Goal: Task Accomplishment & Management: Complete application form

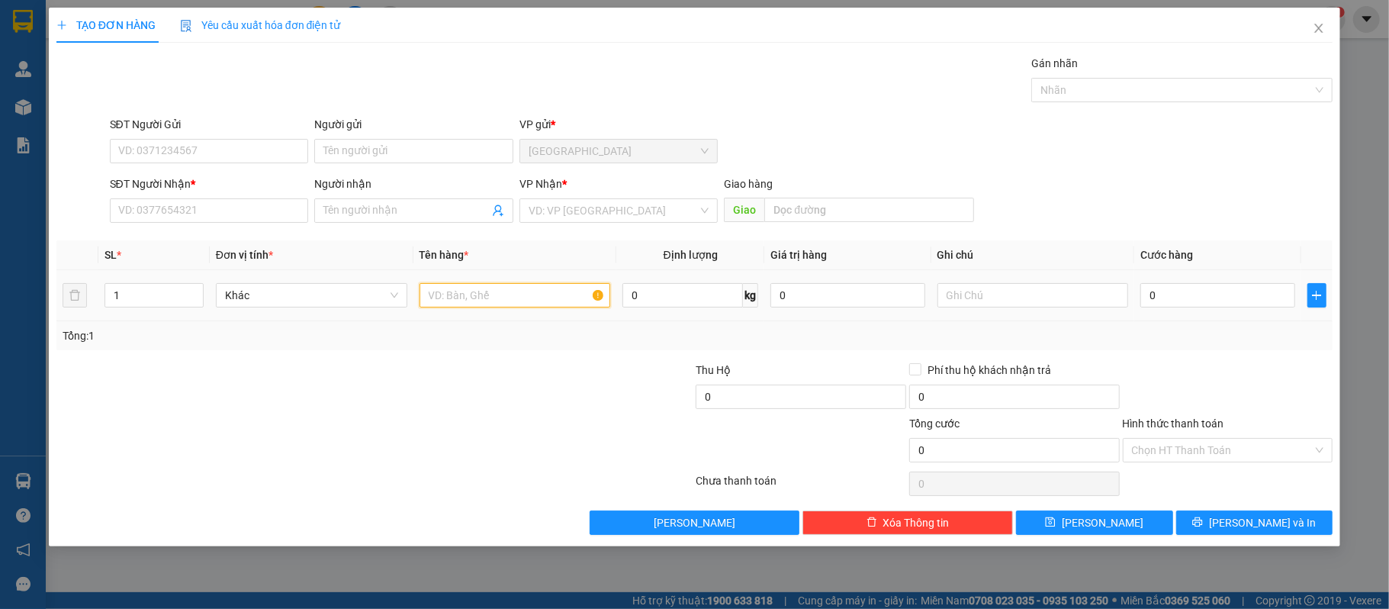
click at [450, 296] on input "text" at bounding box center [516, 295] width 192 height 24
type input "1 cuc đen"
click at [1253, 296] on input "0" at bounding box center [1218, 295] width 154 height 24
type input "1"
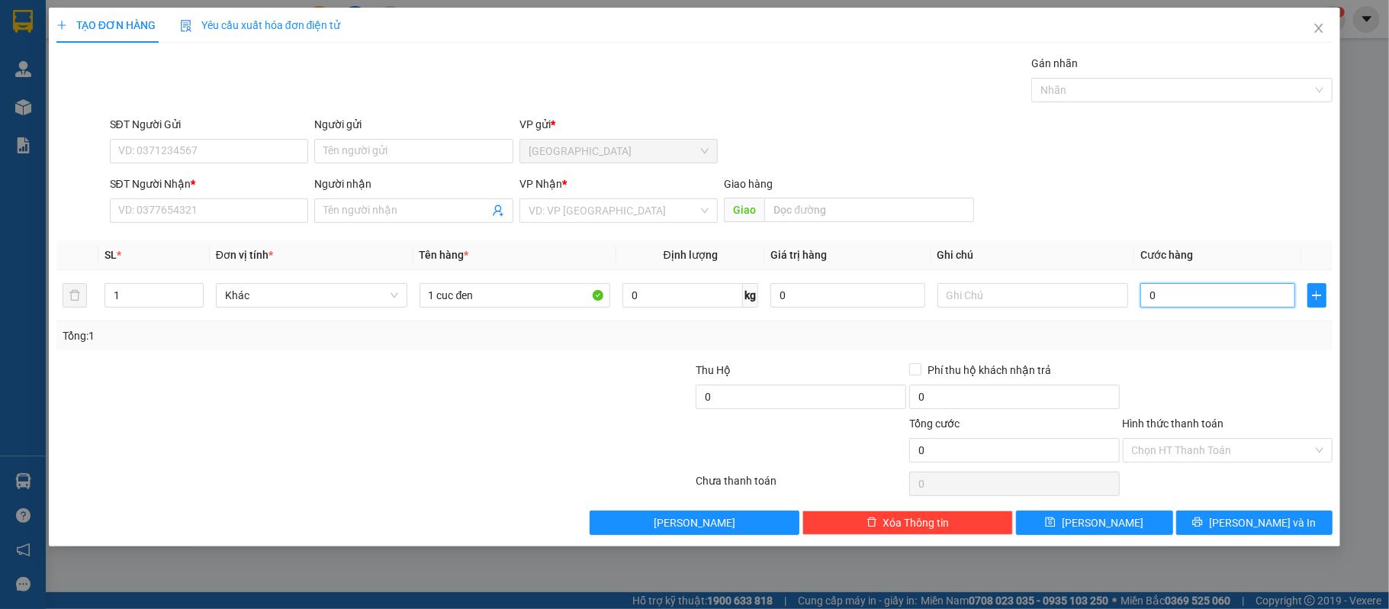
type input "1"
type input "10"
type input "100"
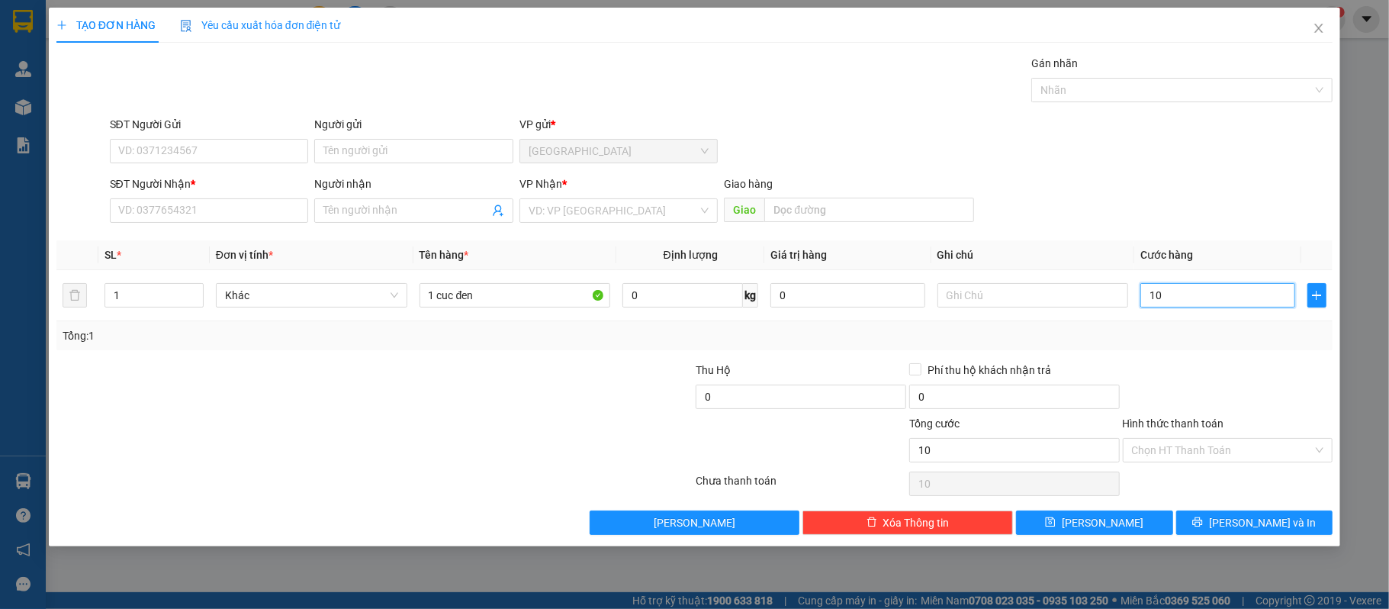
type input "100"
type input "1.000"
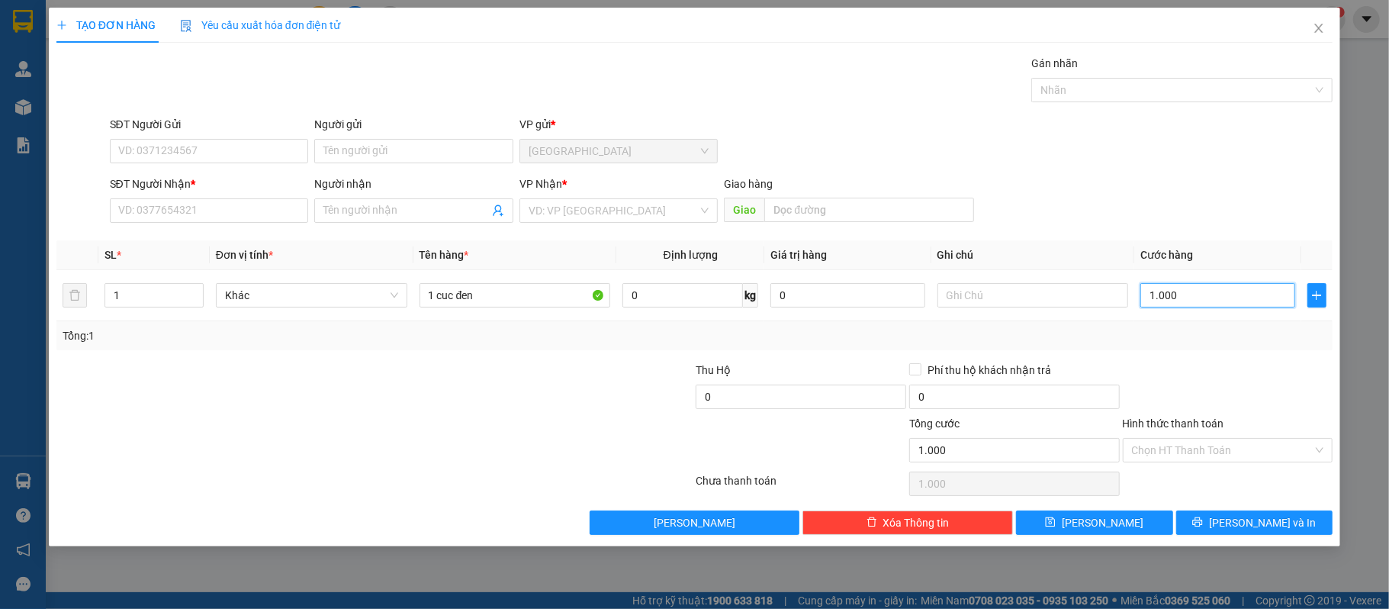
type input "10.000"
type input "100.000"
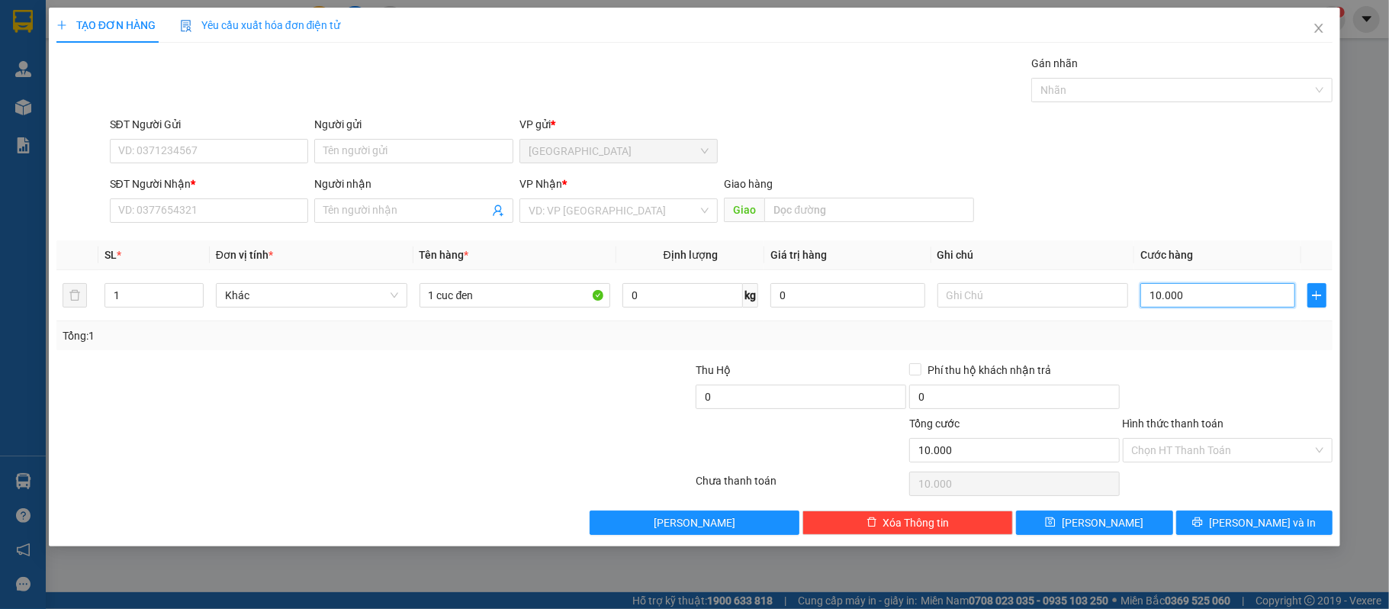
type input "100.000"
click at [248, 209] on input "SĐT Người Nhận *" at bounding box center [209, 210] width 199 height 24
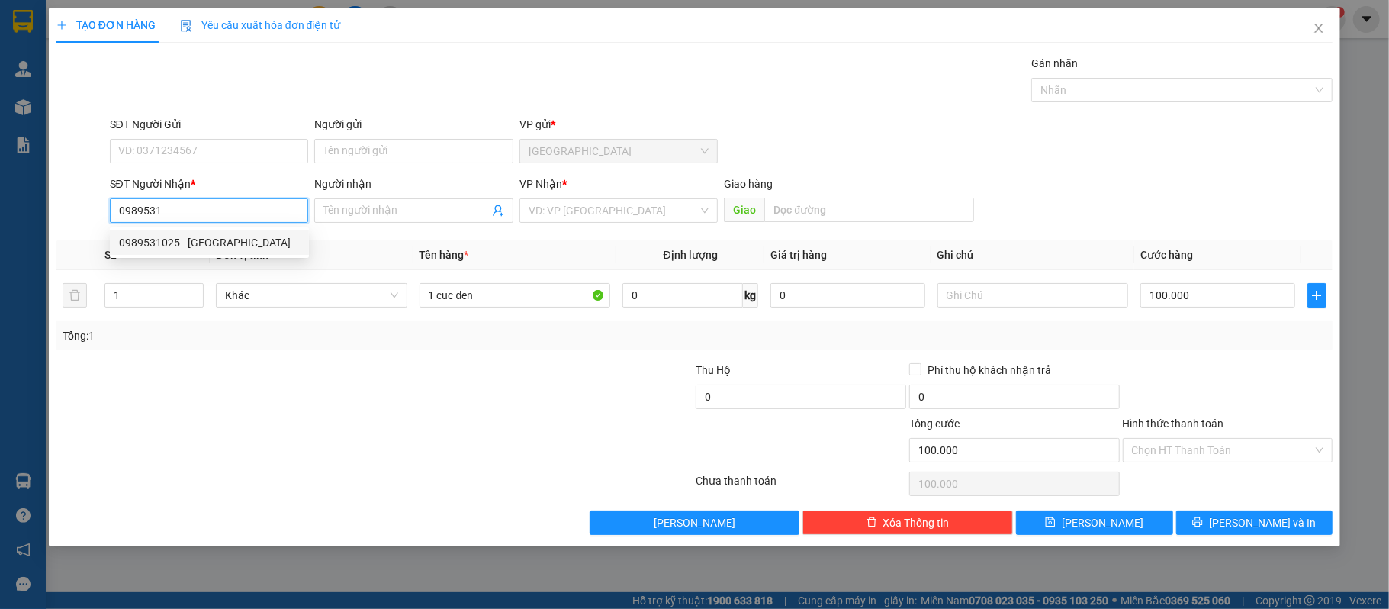
click at [208, 236] on div "0989531025 - [GEOGRAPHIC_DATA]" at bounding box center [209, 242] width 181 height 17
type input "0989531025"
type input "[PERSON_NAME]"
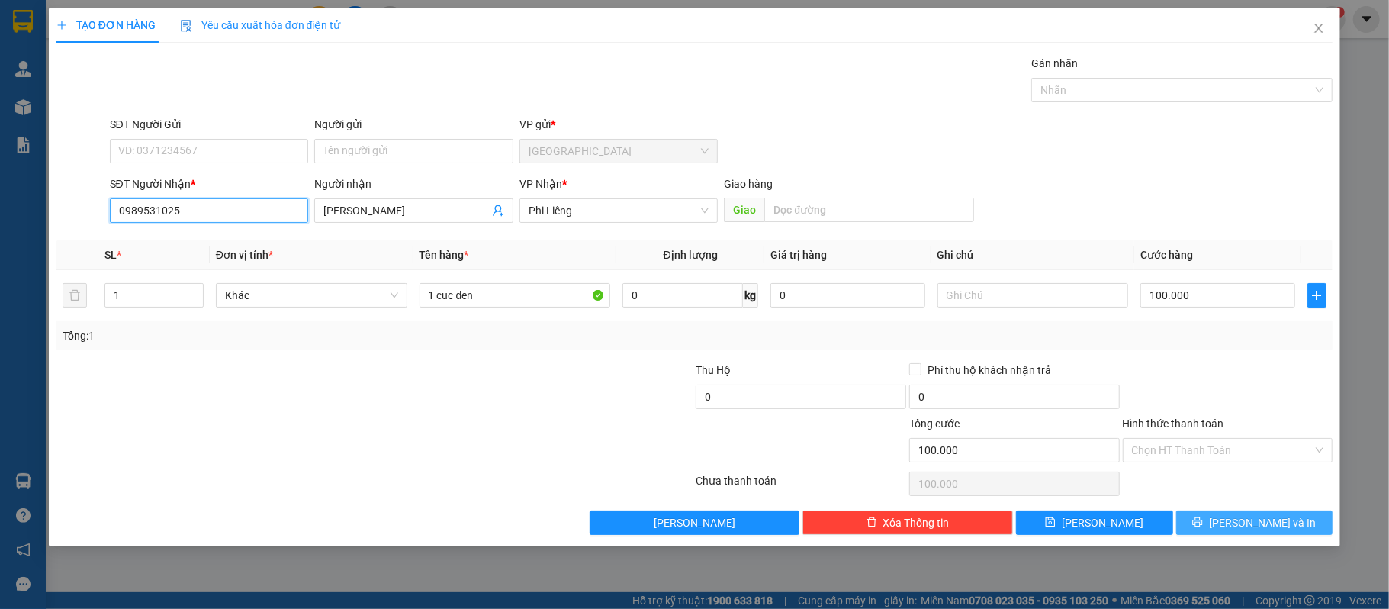
type input "0989531025"
drag, startPoint x: 1286, startPoint y: 517, endPoint x: 1161, endPoint y: 291, distance: 257.5
click at [1283, 517] on button "[PERSON_NAME] và In" at bounding box center [1255, 522] width 157 height 24
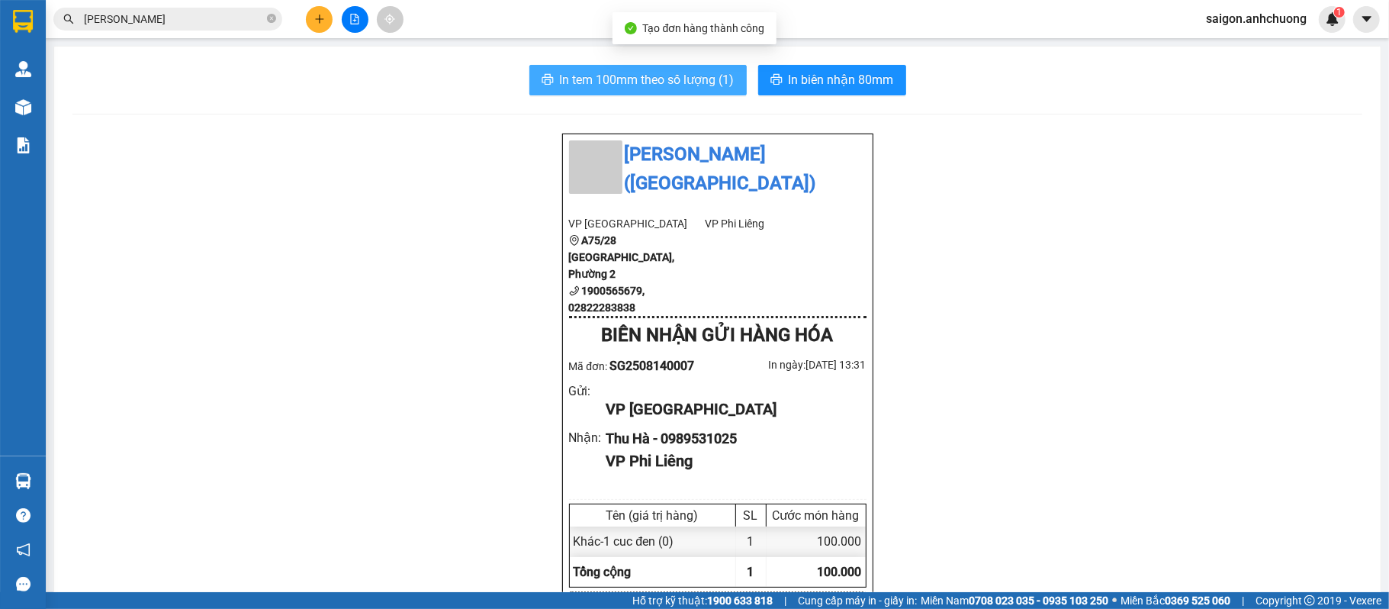
click at [673, 72] on span "In tem 100mm theo số lượng (1)" at bounding box center [647, 79] width 175 height 19
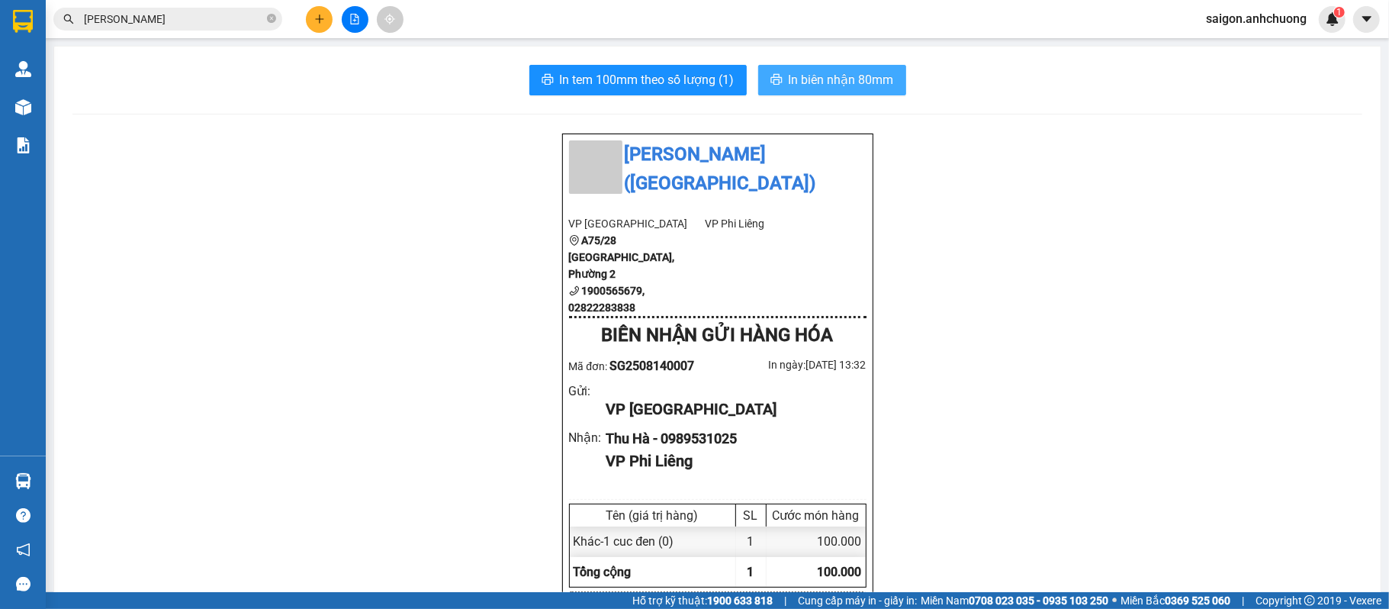
click at [789, 78] on span "In biên nhận 80mm" at bounding box center [841, 79] width 105 height 19
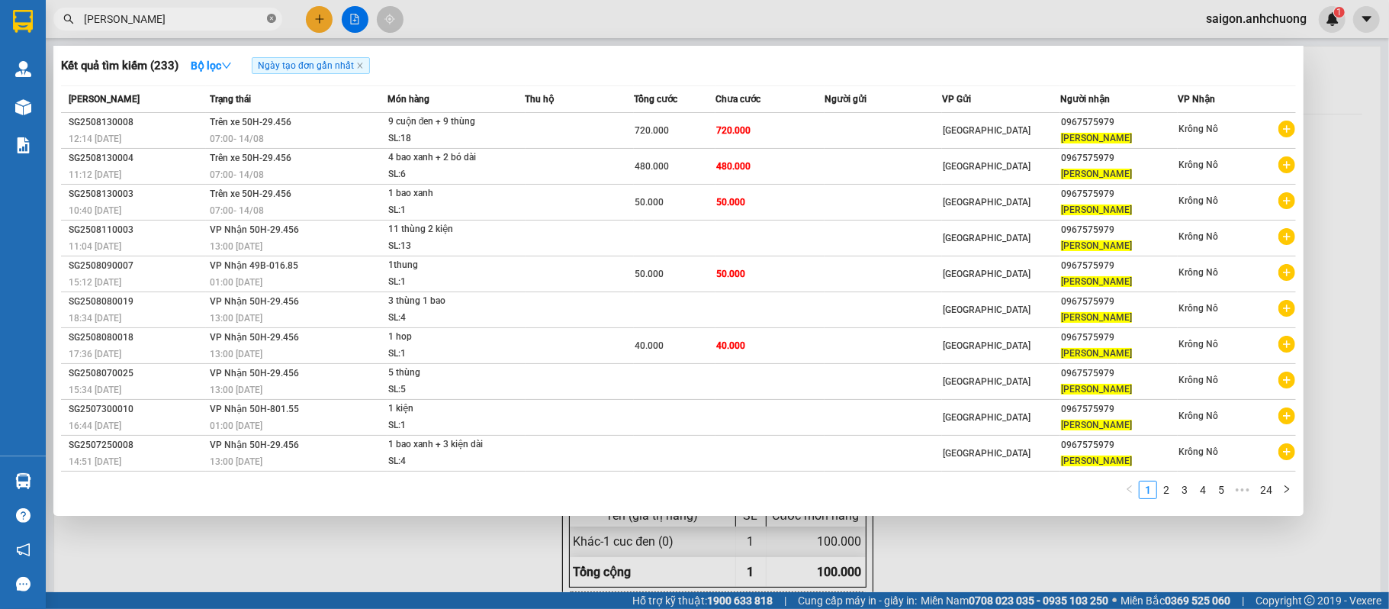
click at [272, 12] on span at bounding box center [271, 19] width 9 height 14
